Goal: Browse casually

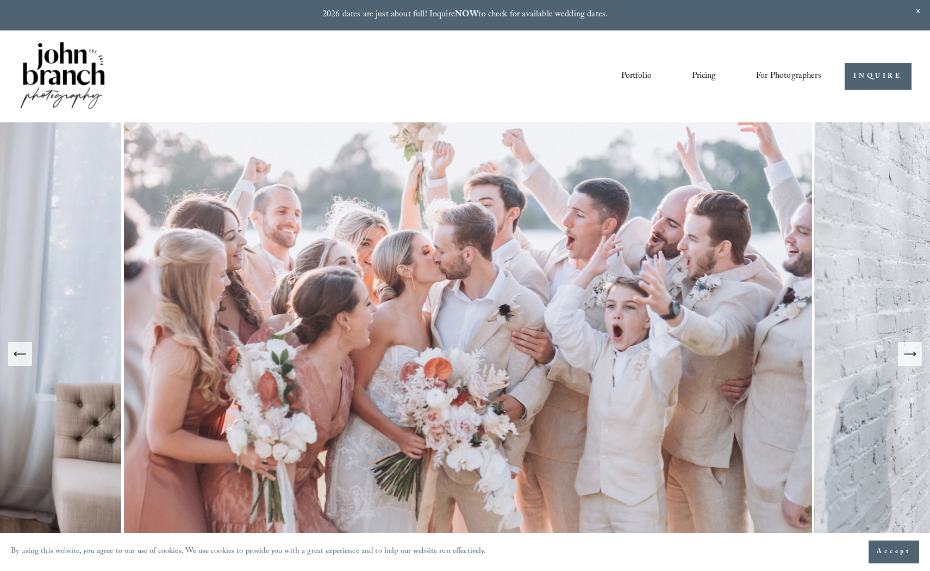
click at [640, 74] on link "Portfolio" at bounding box center [636, 76] width 30 height 18
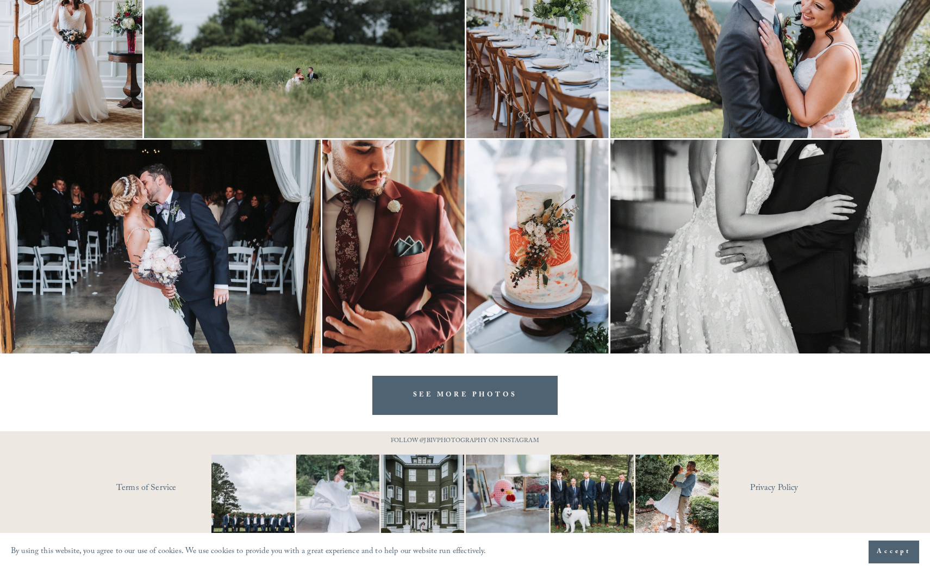
scroll to position [2265, 0]
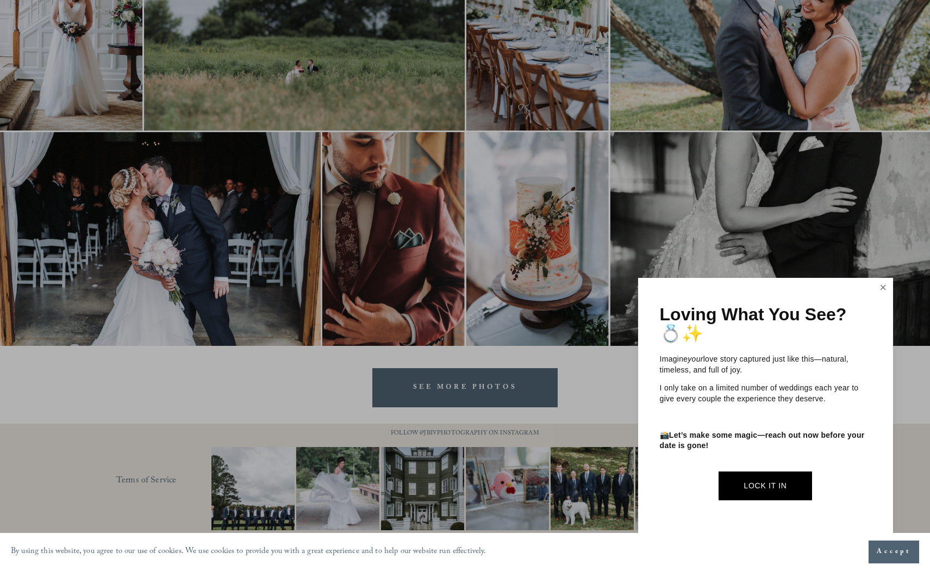
click at [885, 288] on link "Close" at bounding box center [883, 287] width 16 height 17
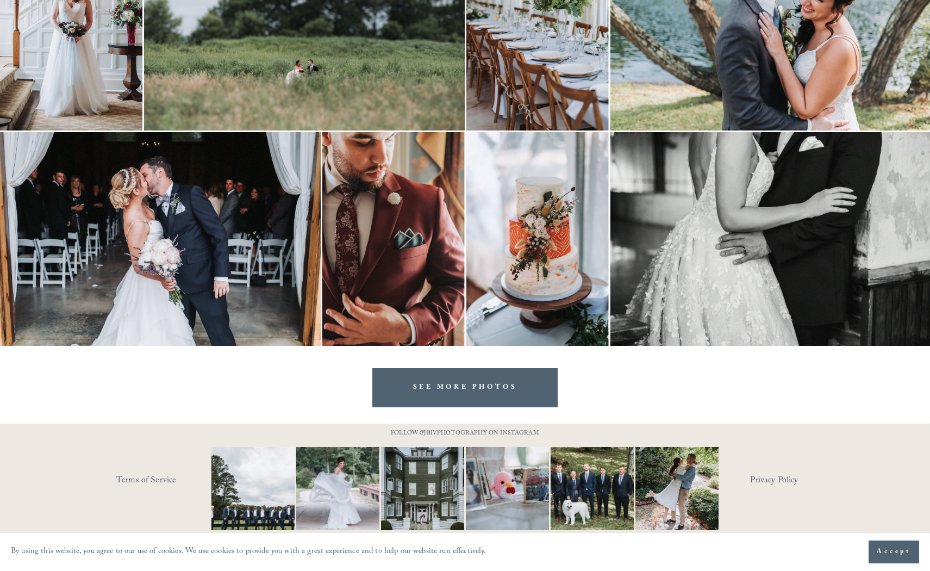
click at [478, 383] on link "SEE MORE PHOTOS" at bounding box center [465, 387] width 186 height 39
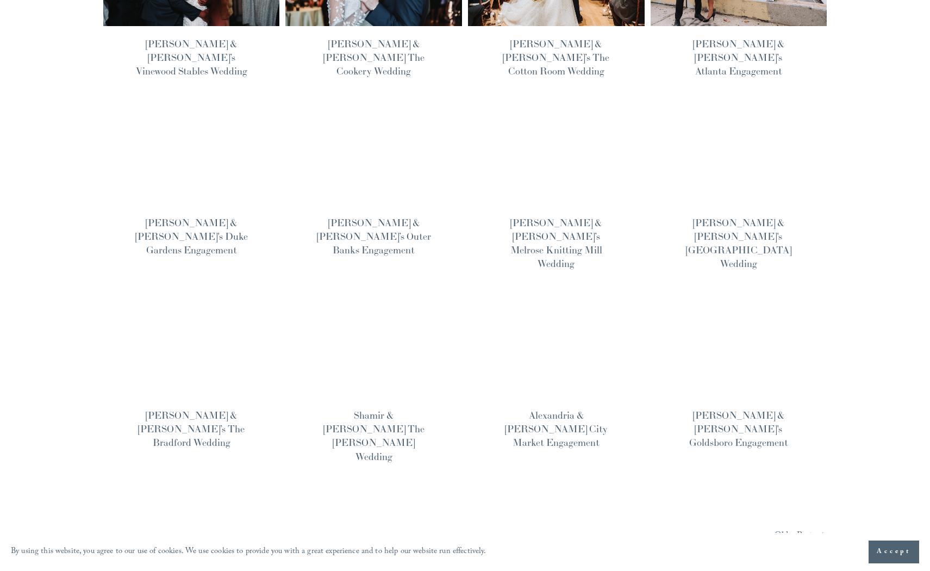
scroll to position [634, 0]
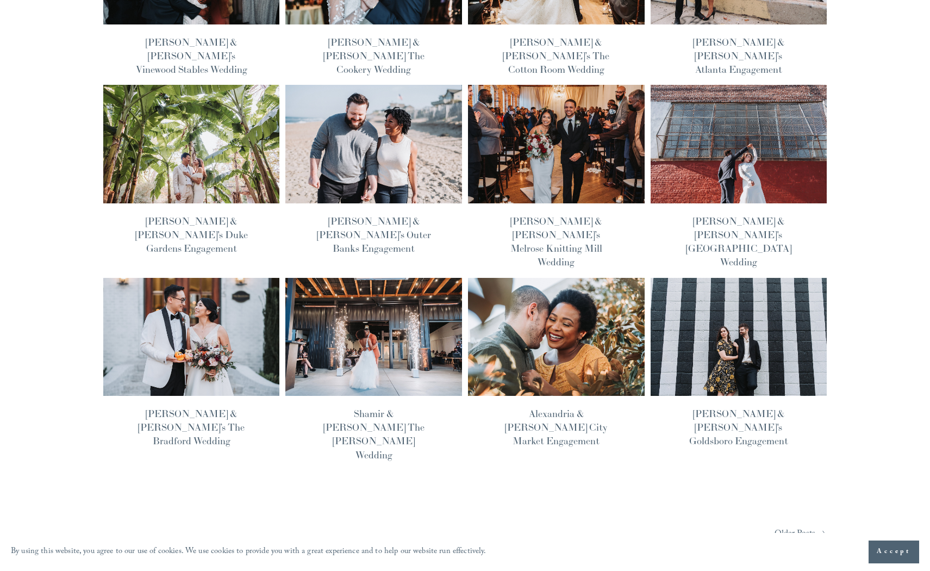
click at [421, 277] on img at bounding box center [374, 337] width 178 height 120
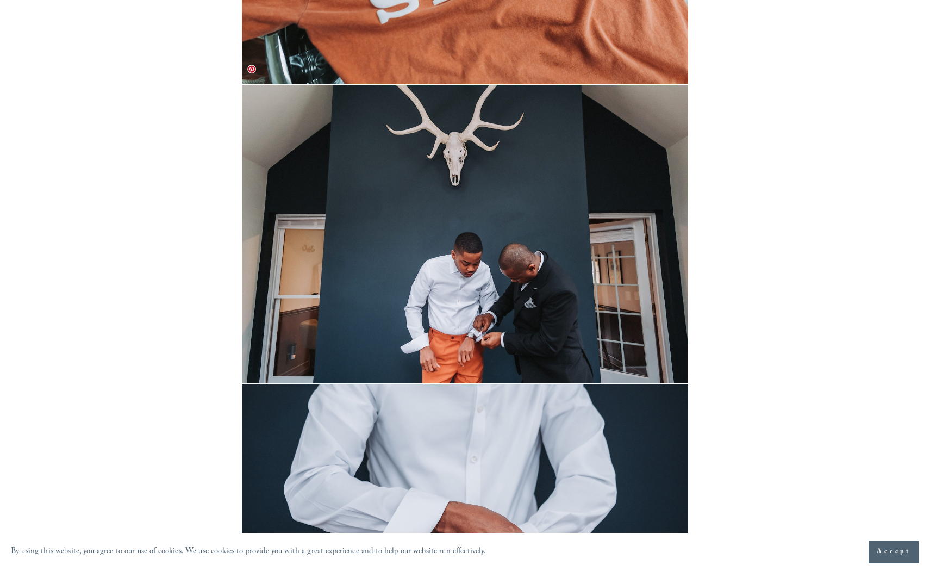
scroll to position [5738, 0]
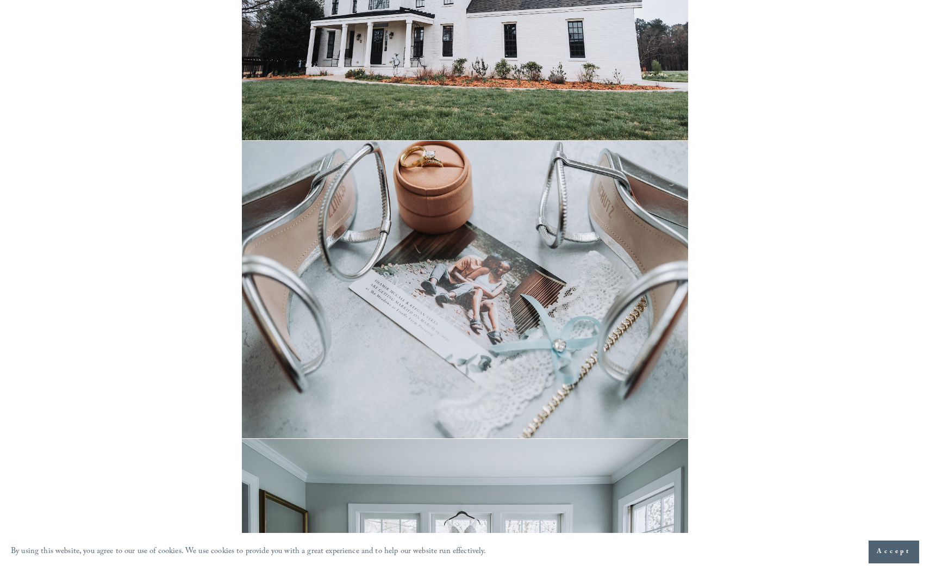
scroll to position [681, 0]
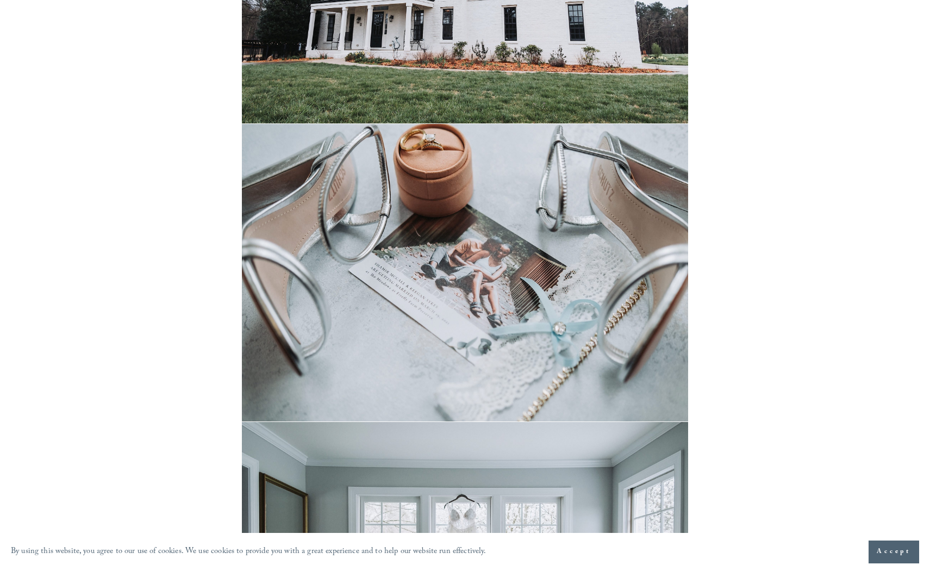
click at [895, 552] on span "Accept" at bounding box center [894, 551] width 34 height 11
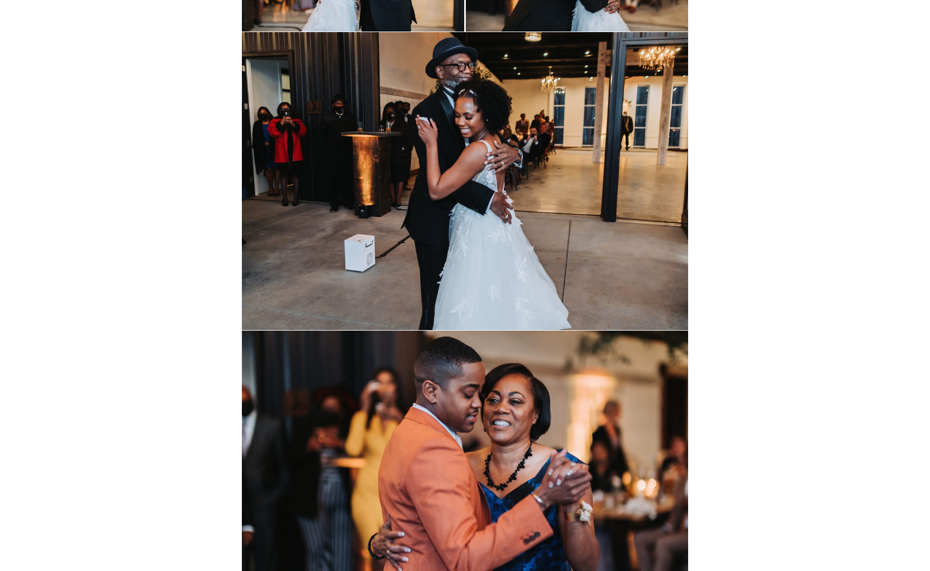
scroll to position [17700, 0]
